Goal: Obtain resource: Download file/media

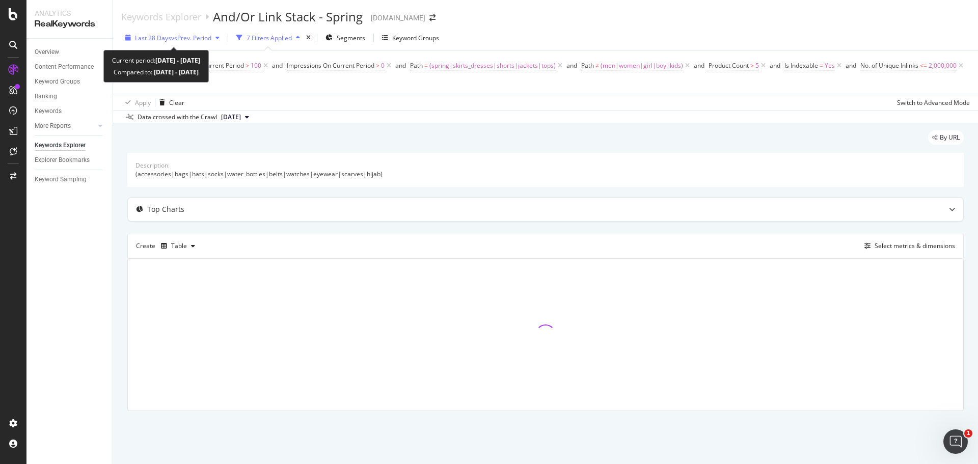
click at [204, 34] on span "vs Prev. Period" at bounding box center [191, 38] width 40 height 9
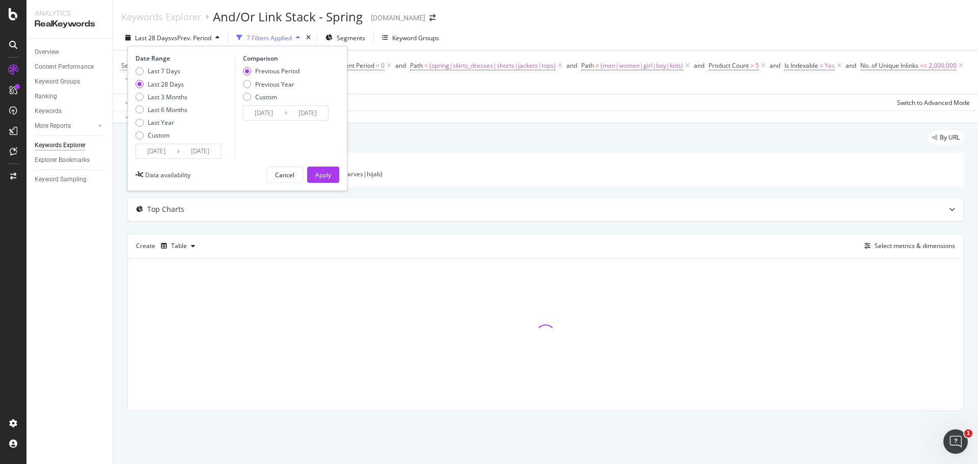
click at [182, 148] on input "[DATE]" at bounding box center [200, 151] width 41 height 14
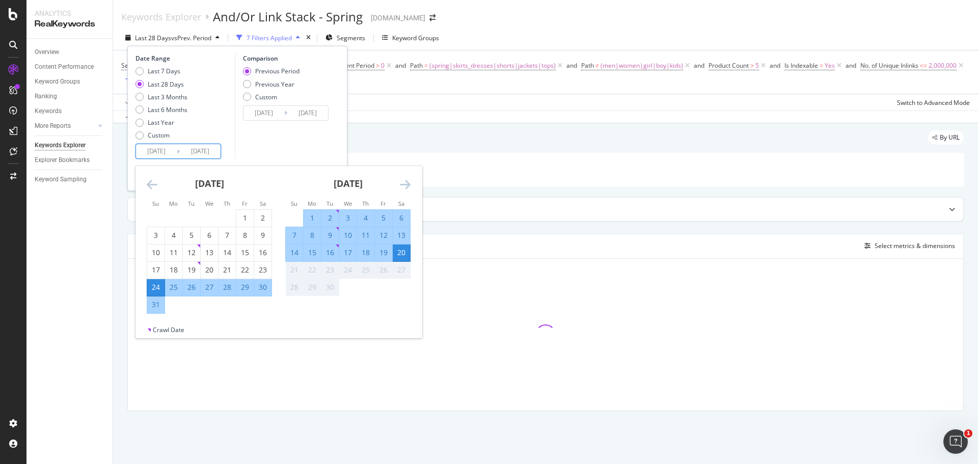
click at [152, 186] on icon "Move backward to switch to the previous month." at bounding box center [152, 184] width 11 height 12
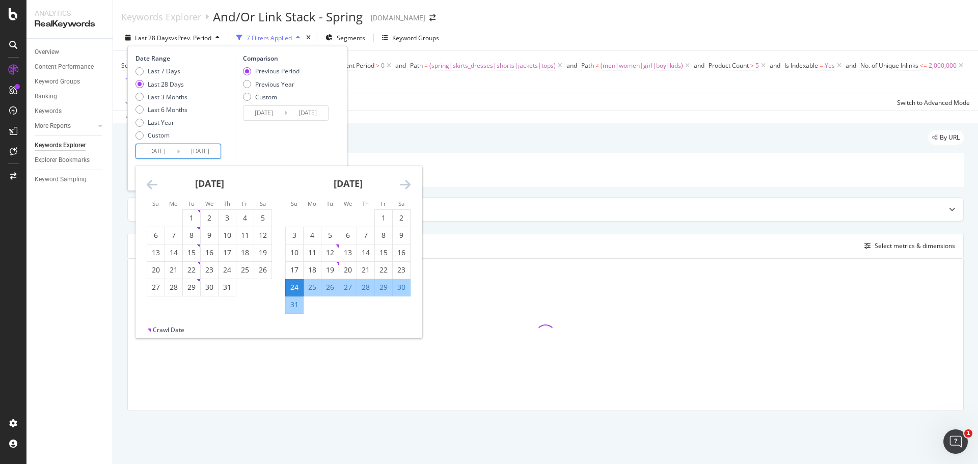
click at [152, 186] on icon "Move backward to switch to the previous month." at bounding box center [152, 184] width 11 height 12
click at [197, 223] on div "1" at bounding box center [191, 218] width 17 height 10
type input "[DATE]"
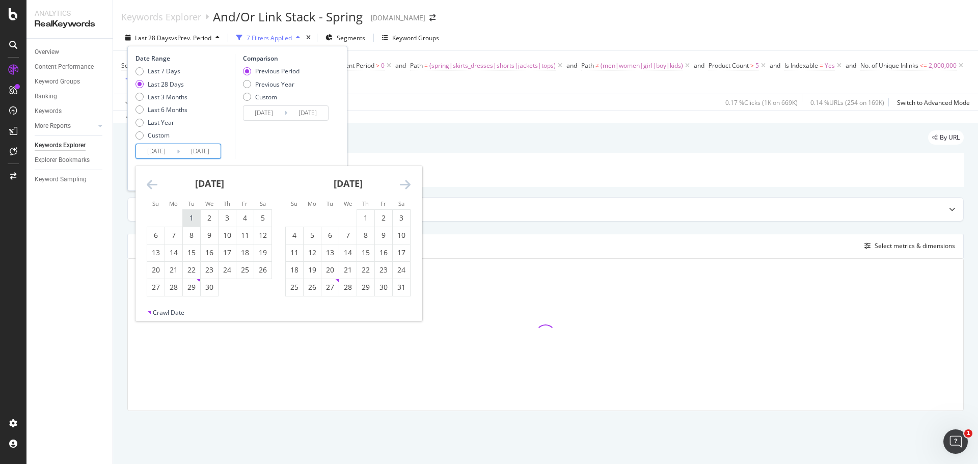
type input "[DATE]"
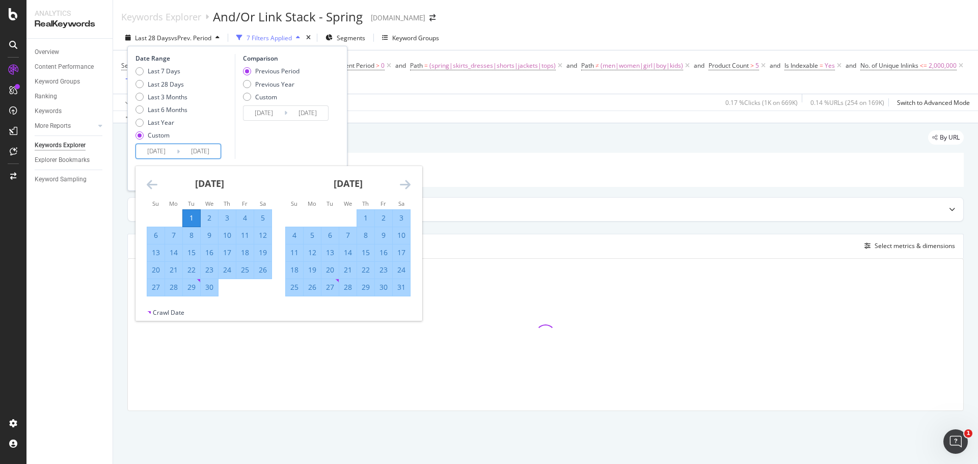
click at [410, 184] on icon "Move forward to switch to the next month." at bounding box center [405, 184] width 11 height 12
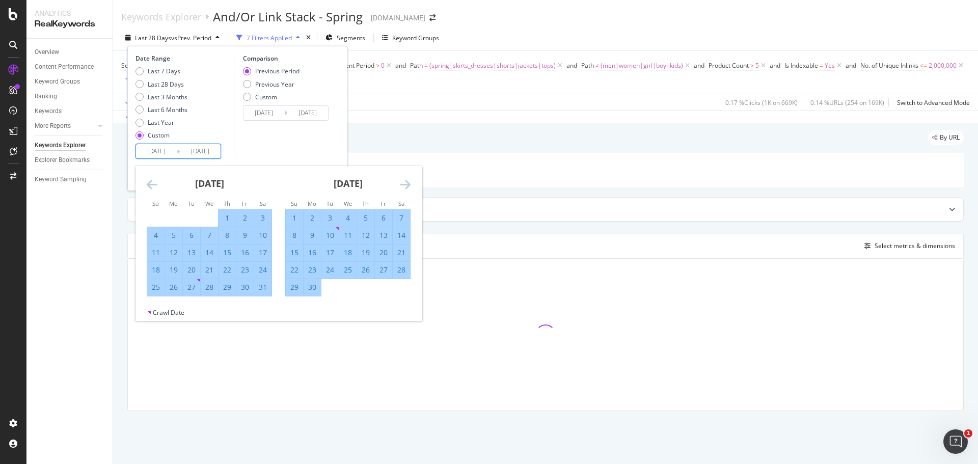
click at [410, 184] on icon "Move forward to switch to the next month." at bounding box center [405, 184] width 11 height 12
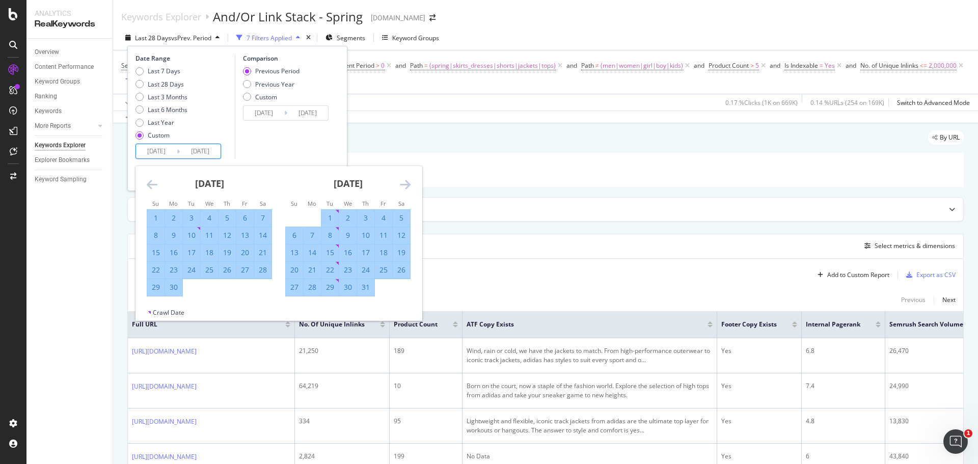
click at [368, 288] on div "31" at bounding box center [365, 287] width 17 height 10
type input "[DATE]"
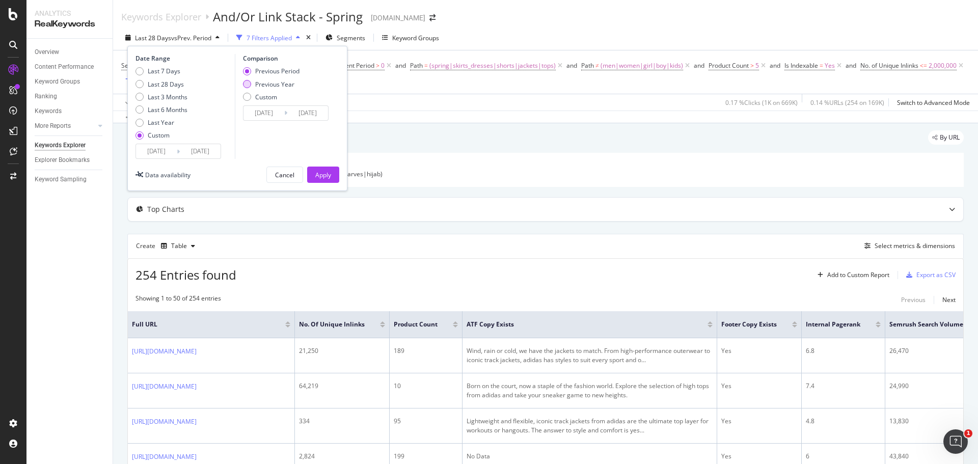
click at [274, 86] on div "Previous Year" at bounding box center [274, 84] width 39 height 9
type input "[DATE]"
click at [320, 172] on div "Apply" at bounding box center [323, 175] width 16 height 9
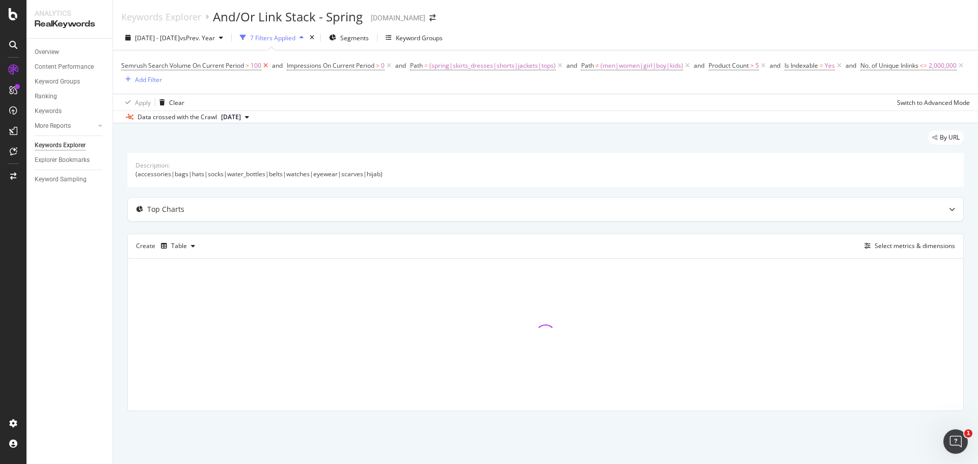
click at [266, 66] on icon at bounding box center [265, 66] width 9 height 10
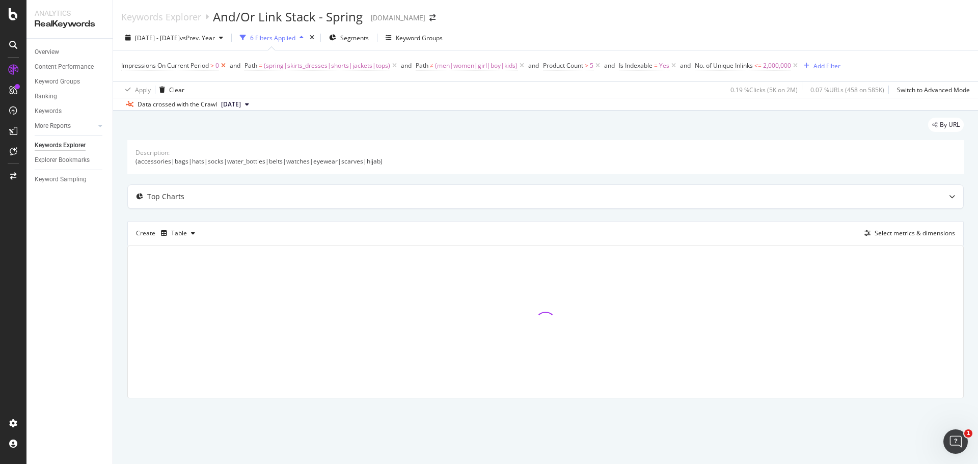
click at [225, 66] on icon at bounding box center [223, 66] width 9 height 10
click at [474, 63] on icon at bounding box center [474, 66] width 9 height 10
click at [471, 65] on icon at bounding box center [474, 66] width 9 height 10
click at [521, 65] on icon at bounding box center [520, 66] width 9 height 10
click at [255, 70] on span "(spring|skirts_dresses|shorts|jackets|tops)" at bounding box center [204, 66] width 126 height 14
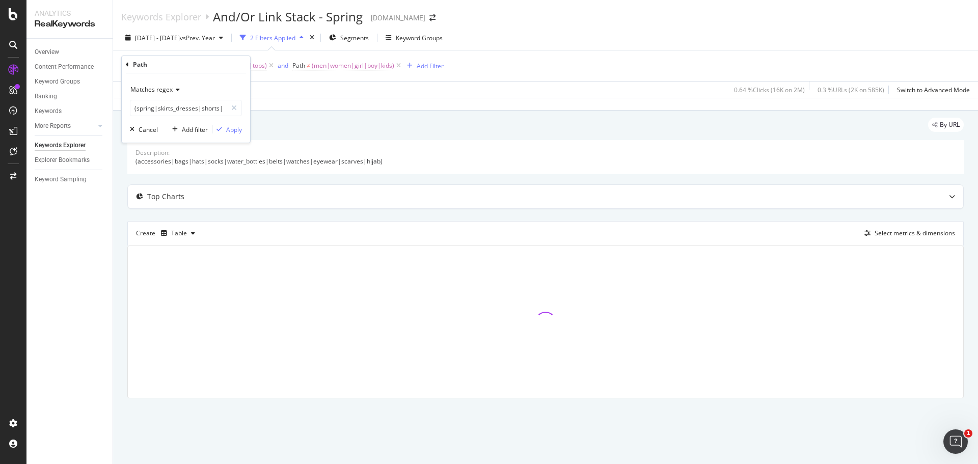
click at [165, 87] on span "Matches regex" at bounding box center [151, 89] width 42 height 9
click at [179, 191] on div "Contains" at bounding box center [186, 189] width 109 height 13
click at [177, 109] on input "(spring|skirts_dresses|shorts|jackets|tops)" at bounding box center [178, 108] width 96 height 16
type input "spring"
click at [224, 128] on div "button" at bounding box center [219, 129] width 14 height 6
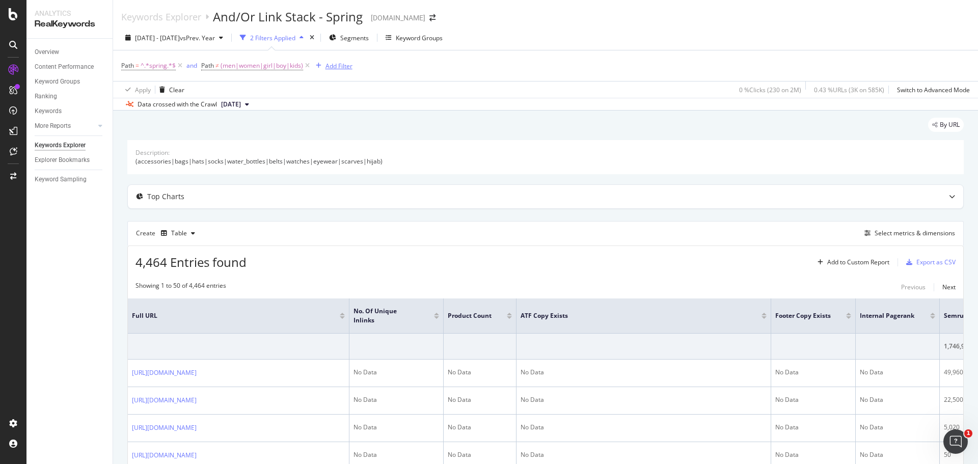
click at [344, 65] on div "Add Filter" at bounding box center [338, 66] width 27 height 9
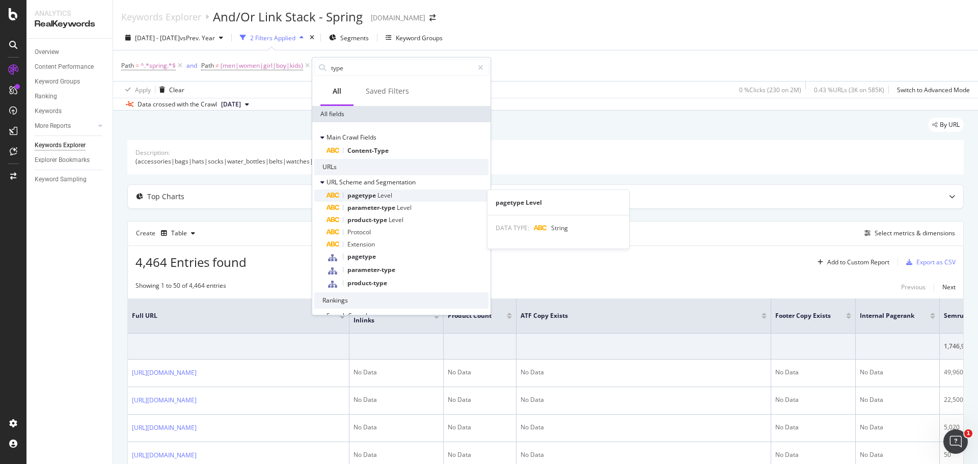
type input "type"
click at [385, 199] on span "Level" at bounding box center [384, 195] width 15 height 9
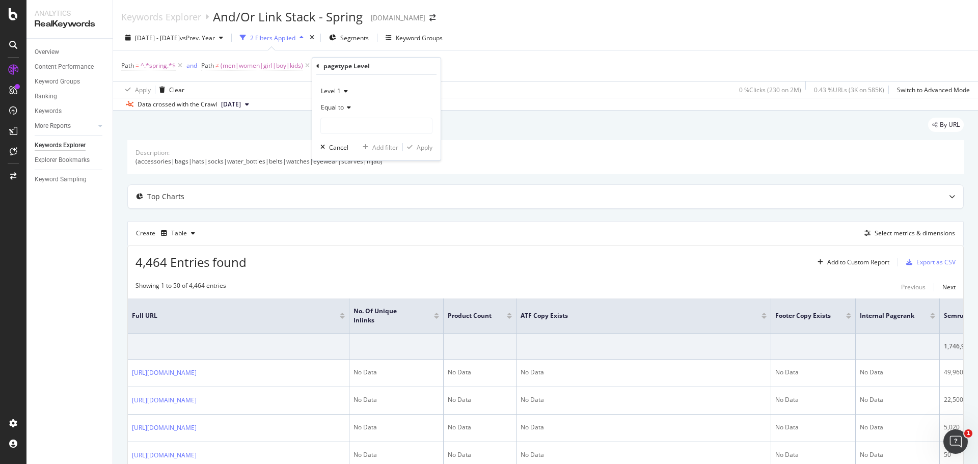
click at [347, 109] on icon at bounding box center [347, 107] width 7 height 6
click at [348, 126] on span "Equal to" at bounding box center [337, 128] width 25 height 9
click at [348, 126] on input "text" at bounding box center [376, 126] width 111 height 16
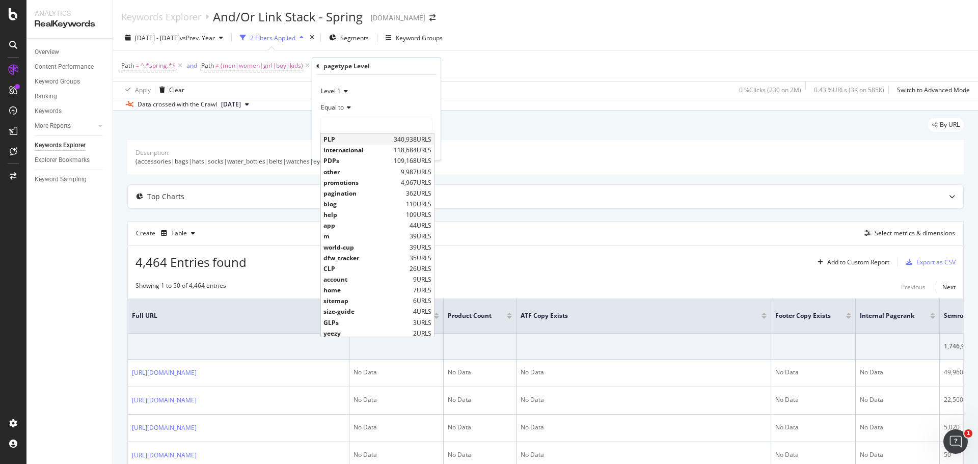
click at [370, 137] on span "PLP" at bounding box center [357, 139] width 68 height 9
type input "PLP"
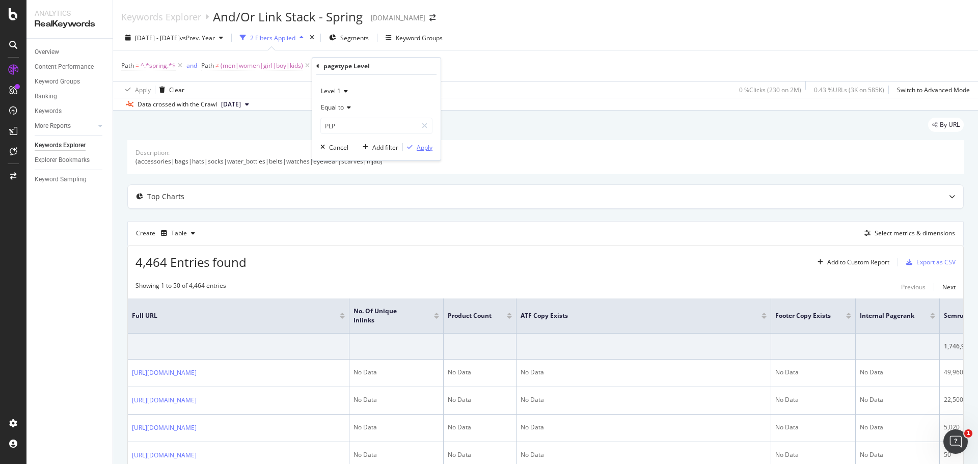
click at [420, 147] on div "Apply" at bounding box center [424, 147] width 16 height 9
click at [905, 260] on div "button" at bounding box center [909, 262] width 14 height 6
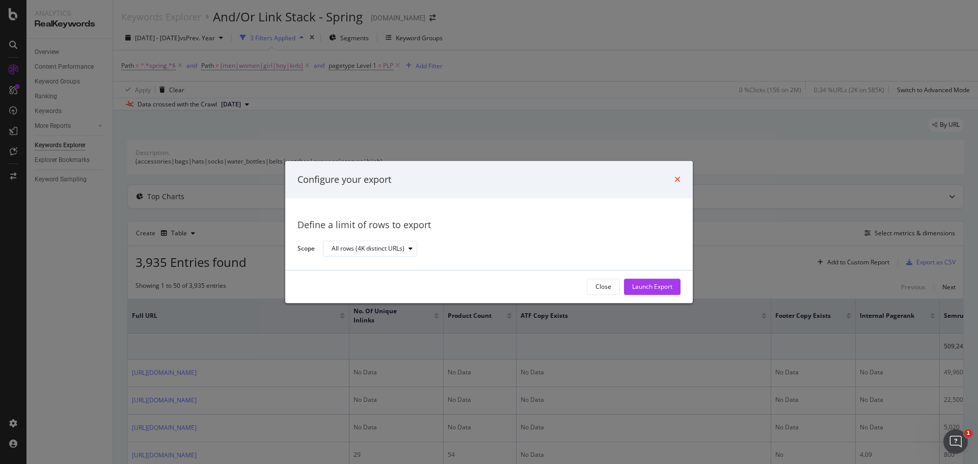
click at [677, 176] on icon "times" at bounding box center [677, 180] width 6 height 8
